Goal: Task Accomplishment & Management: Use online tool/utility

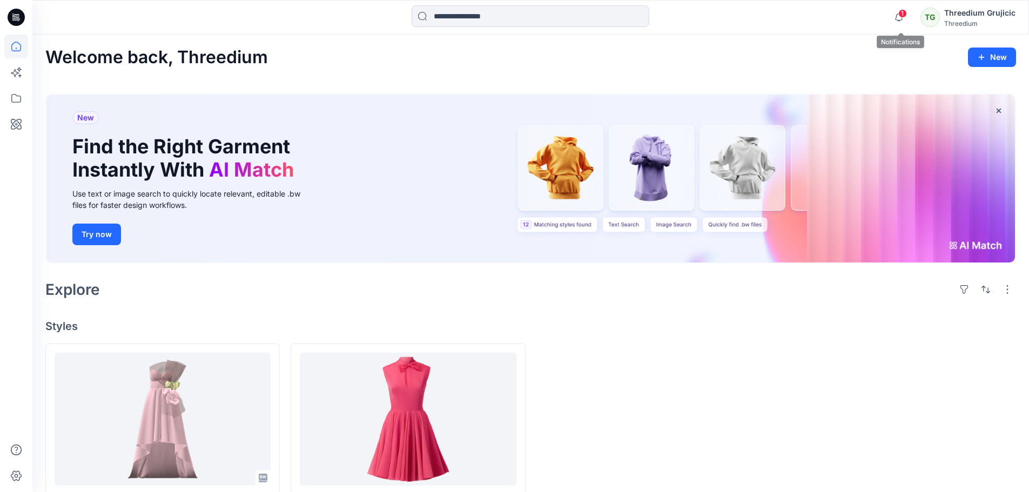
click at [903, 14] on span "1" at bounding box center [902, 13] width 9 height 9
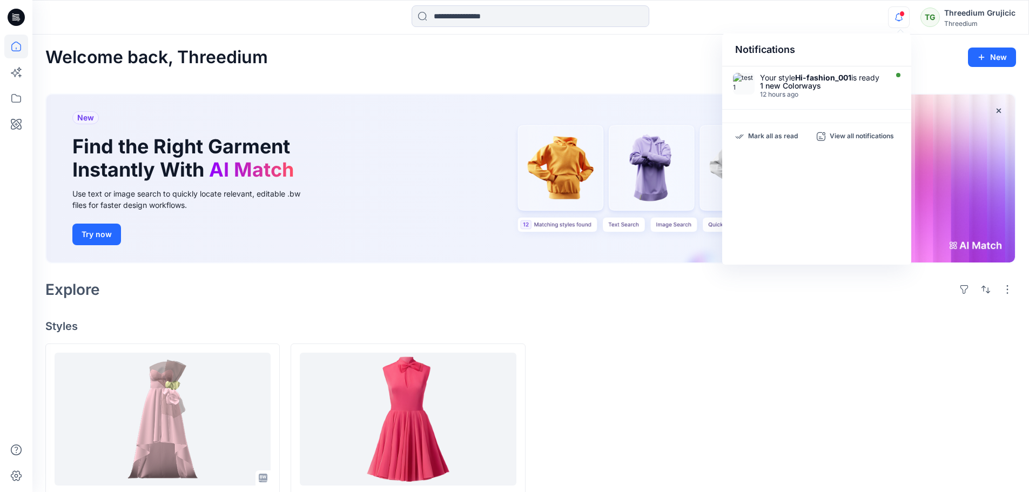
click at [903, 14] on span at bounding box center [901, 14] width 5 height 6
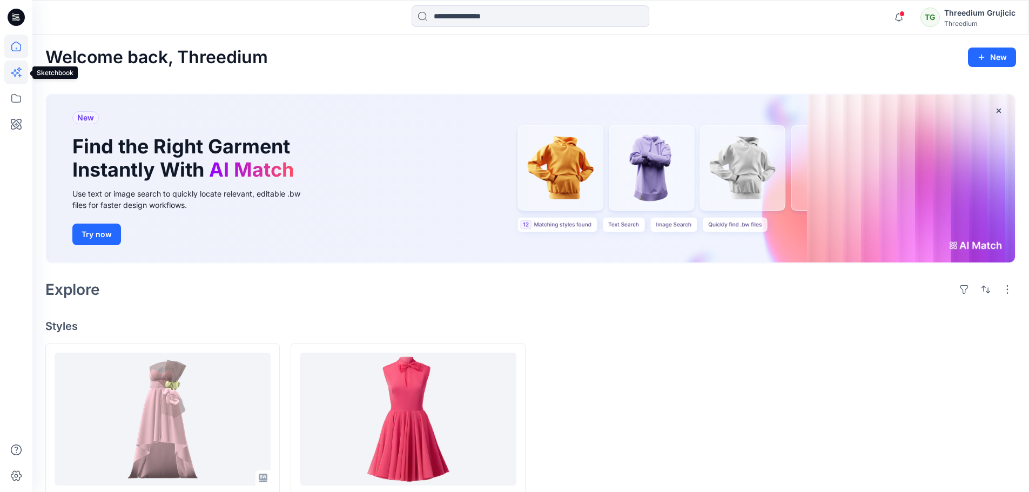
click at [18, 70] on icon at bounding box center [19, 69] width 5 height 5
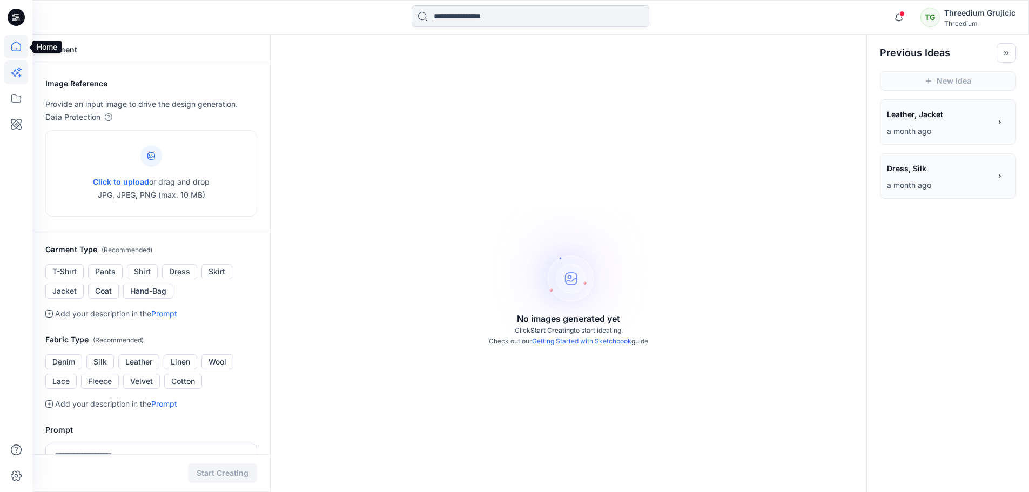
click at [14, 43] on icon at bounding box center [16, 47] width 24 height 24
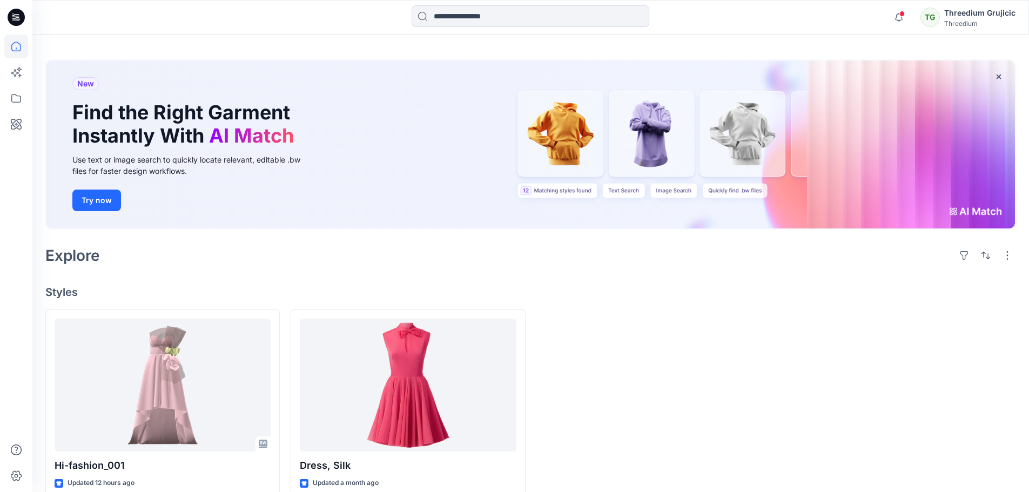
scroll to position [53, 0]
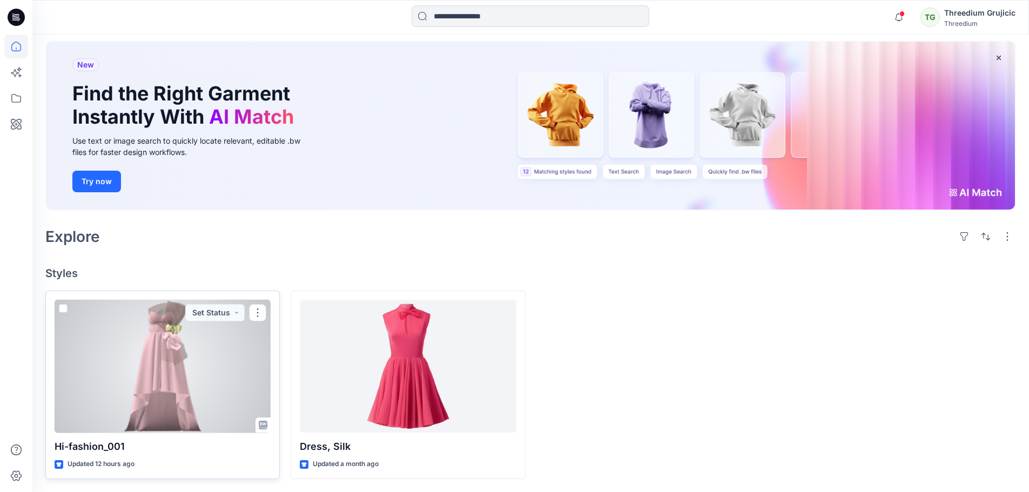
click at [162, 345] on div at bounding box center [163, 366] width 216 height 133
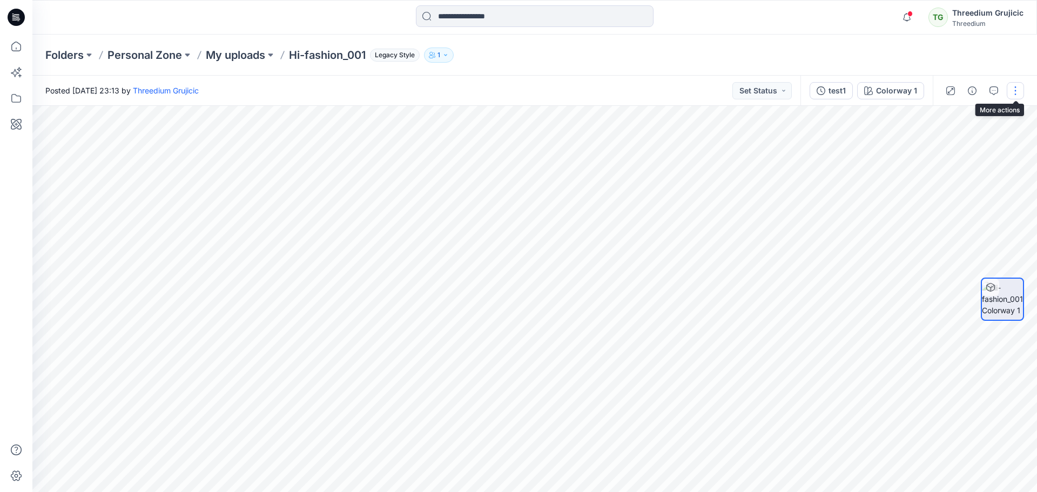
click at [1015, 93] on button "button" at bounding box center [1015, 90] width 17 height 17
click at [958, 138] on p "Add Colorways" at bounding box center [967, 135] width 54 height 11
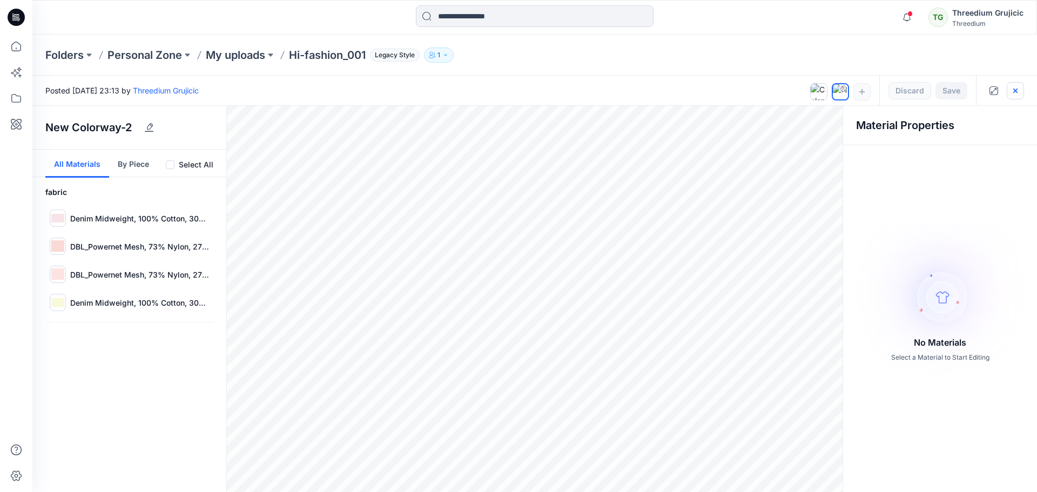
click at [1016, 97] on button "button" at bounding box center [1015, 90] width 17 height 17
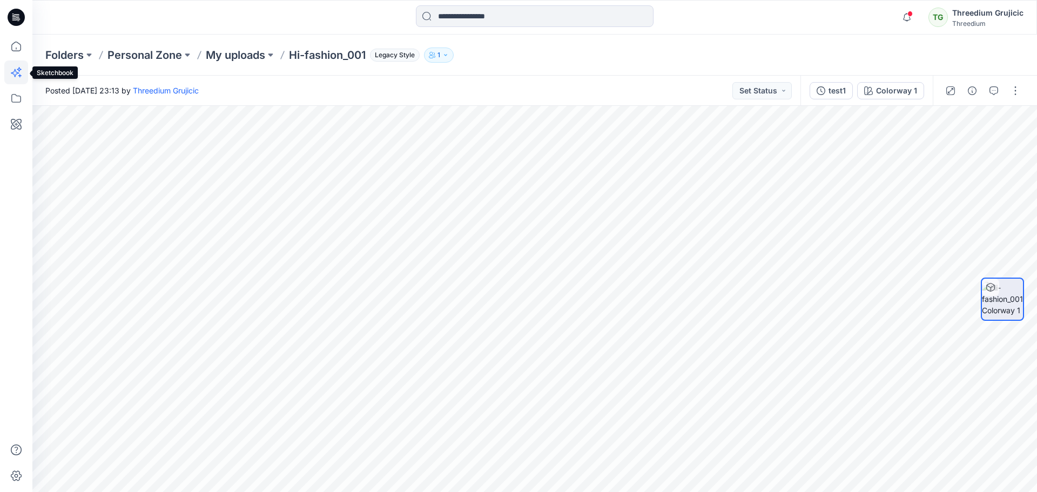
click at [18, 69] on icon at bounding box center [16, 72] width 24 height 24
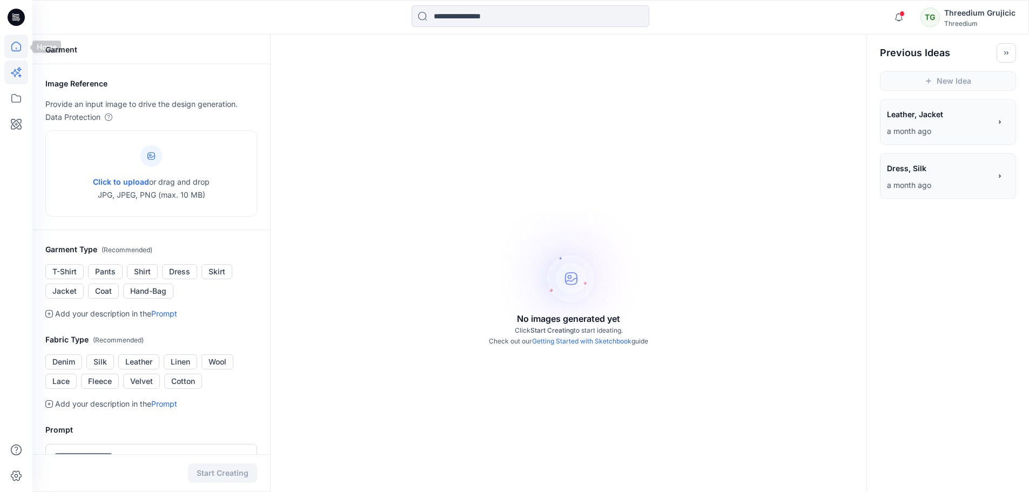
click at [17, 42] on icon at bounding box center [16, 47] width 24 height 24
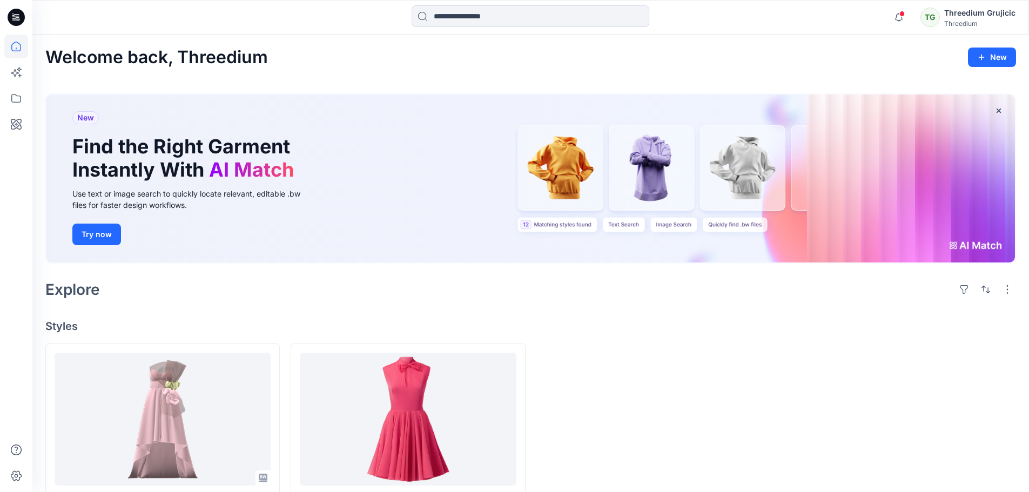
scroll to position [53, 0]
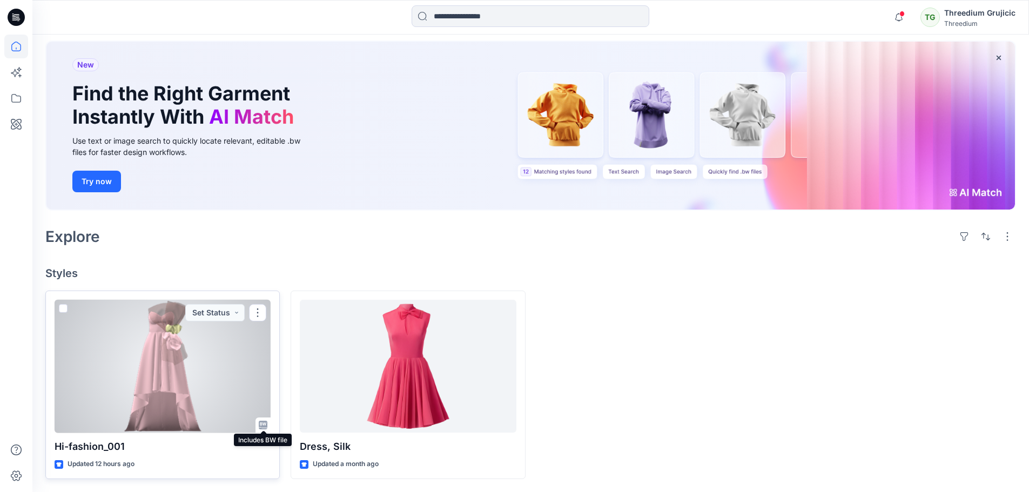
click at [261, 427] on icon at bounding box center [263, 425] width 9 height 9
click at [188, 366] on div at bounding box center [163, 366] width 216 height 133
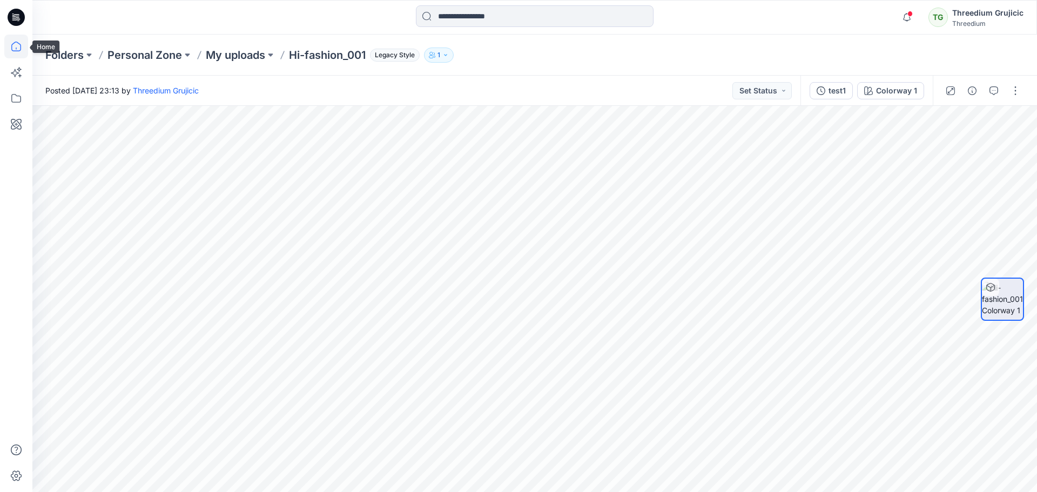
click at [17, 45] on icon at bounding box center [16, 47] width 24 height 24
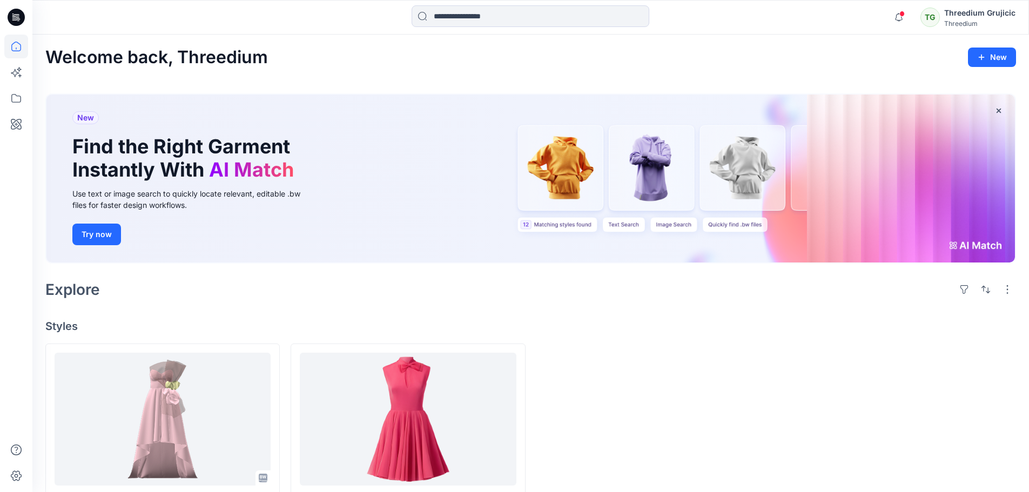
scroll to position [53, 0]
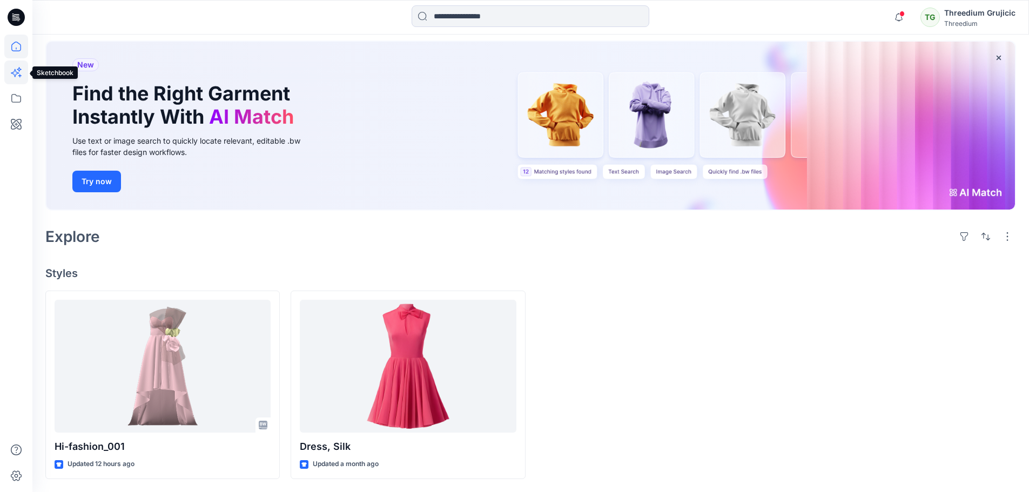
click at [18, 69] on icon at bounding box center [16, 72] width 24 height 24
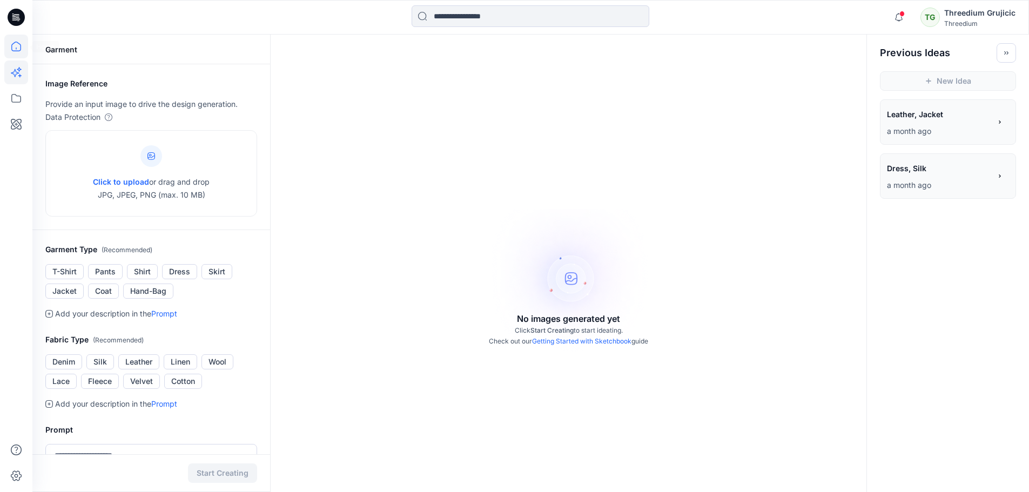
click at [17, 43] on icon at bounding box center [16, 47] width 10 height 10
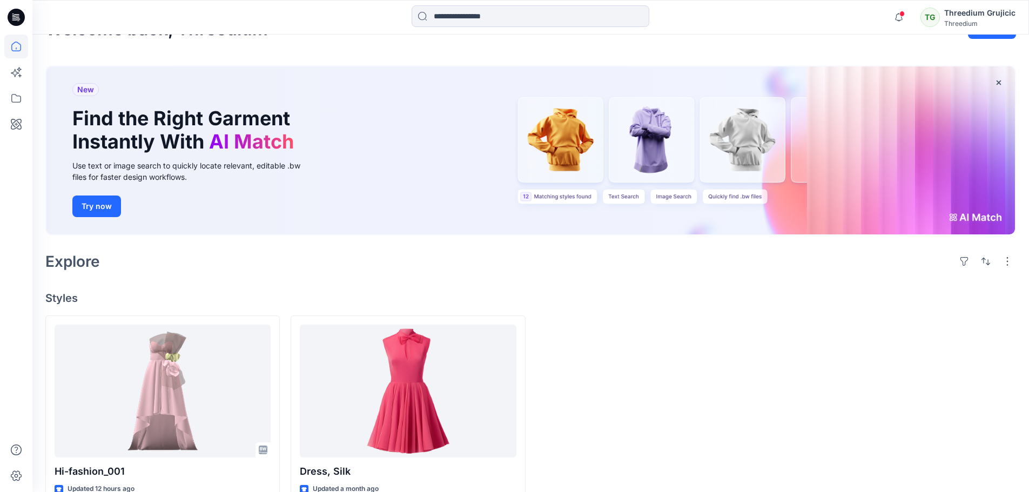
scroll to position [53, 0]
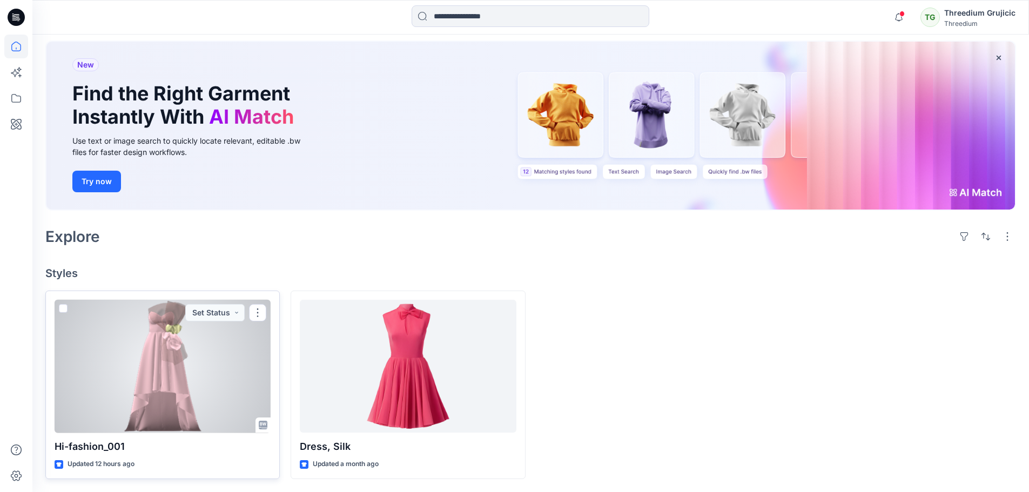
click at [189, 365] on div at bounding box center [163, 366] width 216 height 133
